Goal: Register for event/course

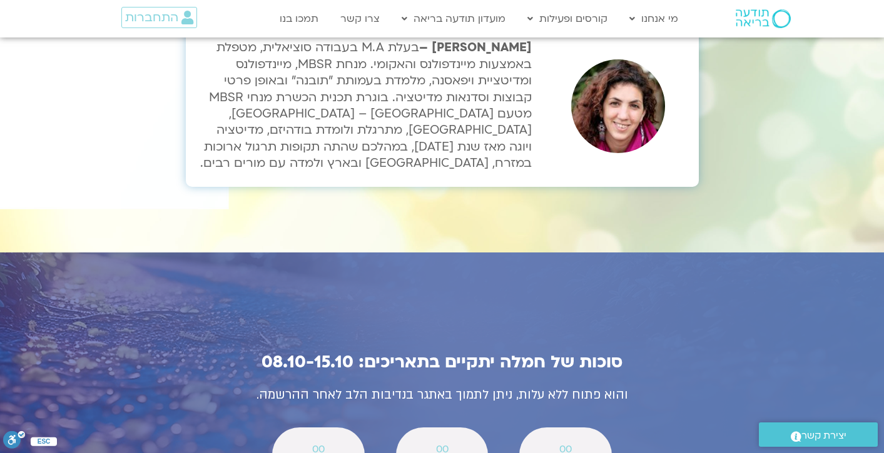
scroll to position [4181, 0]
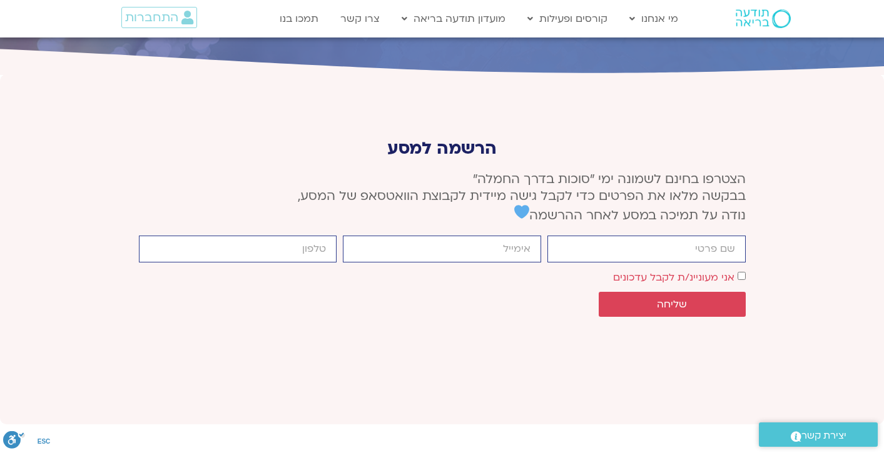
scroll to position [4679, 0]
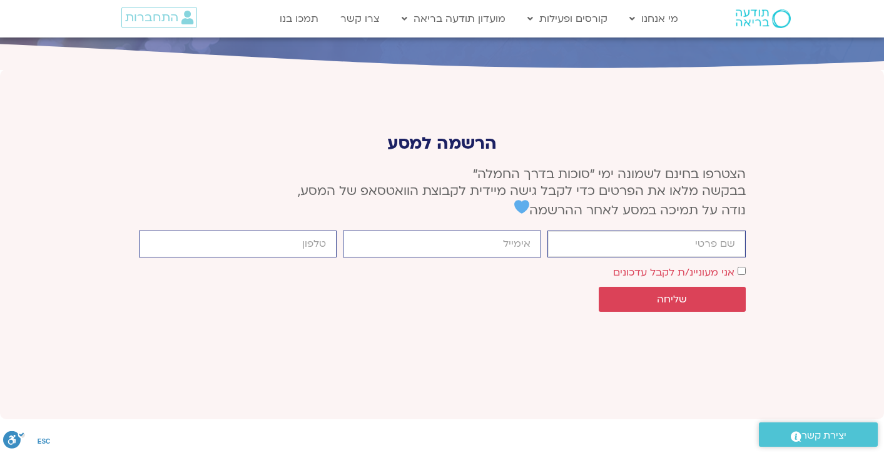
click at [717, 231] on input "firstname" at bounding box center [646, 244] width 198 height 27
click at [527, 231] on input "email" at bounding box center [442, 244] width 198 height 27
click at [654, 231] on input "עינת" at bounding box center [646, 244] width 198 height 27
type input "עינת ארוך"
click at [506, 231] on input "email" at bounding box center [442, 244] width 198 height 27
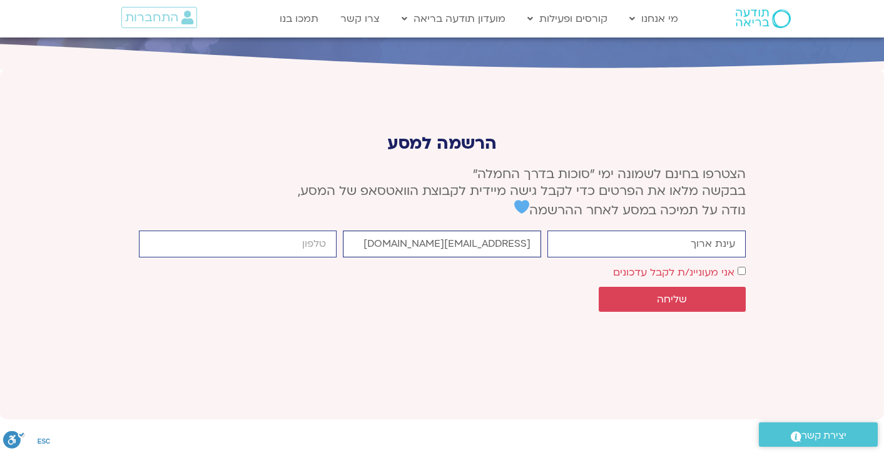
type input "einataroch@gmail.com"
click at [315, 231] on input "cellphone" at bounding box center [238, 244] width 198 height 27
type input "0508996007"
click at [686, 294] on span "שליחה" at bounding box center [672, 299] width 30 height 11
click at [739, 264] on span "אני מעוניינ/ת לקבל עדכונים" at bounding box center [679, 272] width 133 height 17
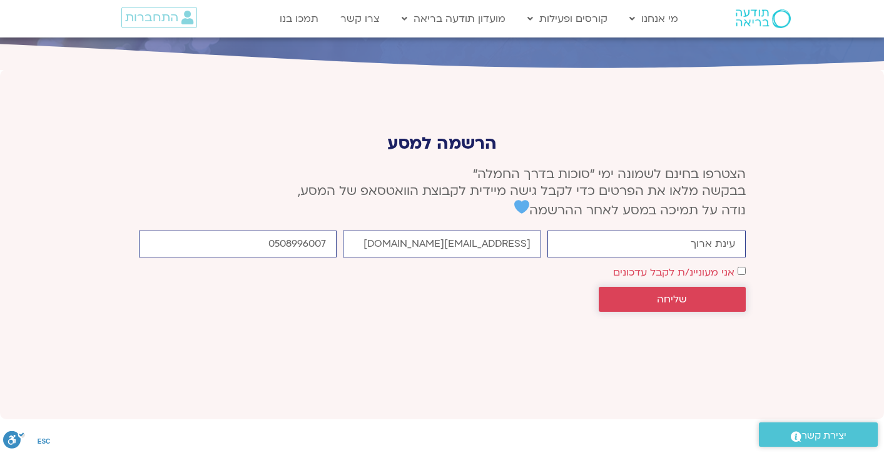
click at [696, 294] on span "שליחה" at bounding box center [672, 299] width 117 height 11
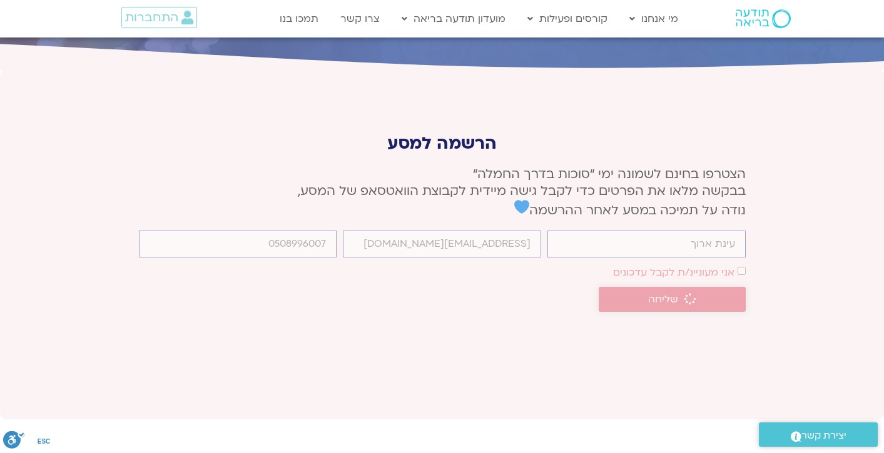
scroll to position [4671, 0]
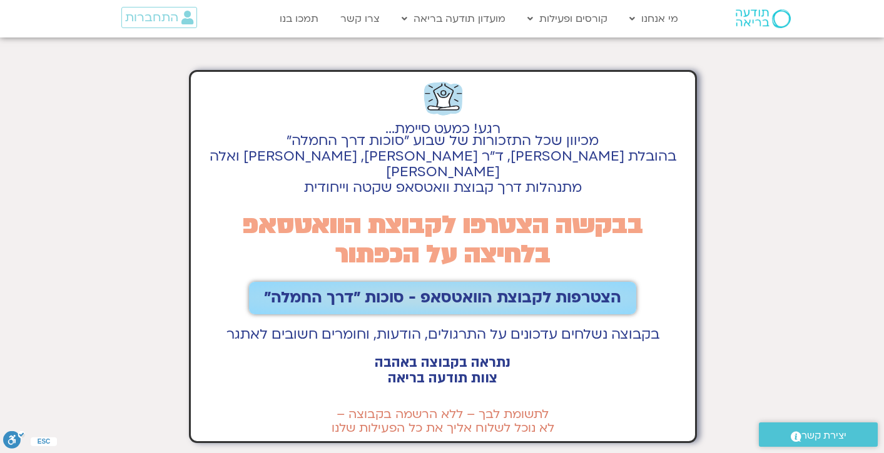
click at [465, 290] on span "הצטרפות לקבוצת הוואטסאפ - סוכות ״דרך החמלה״" at bounding box center [442, 299] width 357 height 18
